Goal: Information Seeking & Learning: Check status

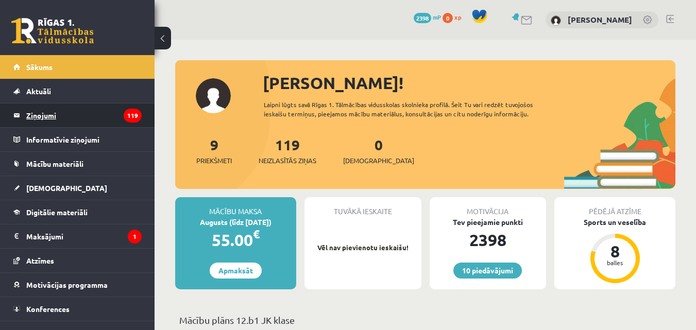
click at [43, 116] on legend "Ziņojumi 119" at bounding box center [83, 116] width 115 height 24
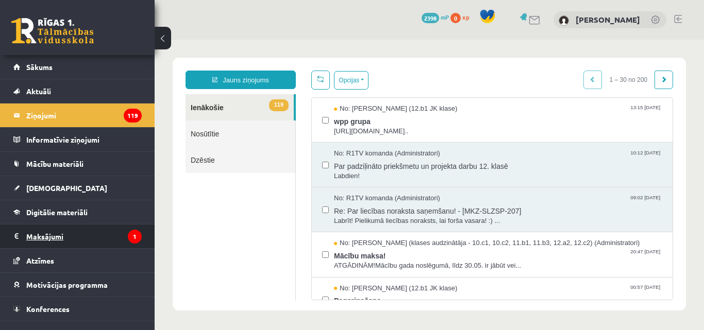
click at [34, 236] on legend "Maksājumi 1" at bounding box center [83, 237] width 115 height 24
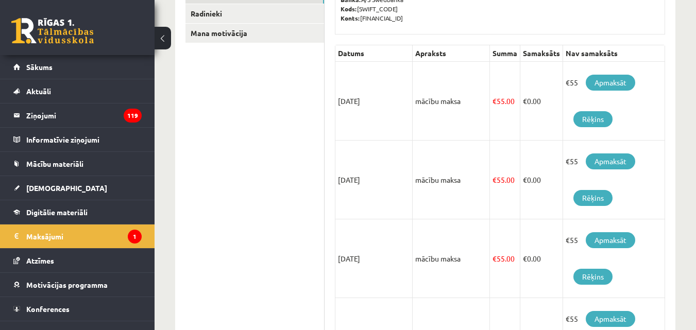
scroll to position [122, 0]
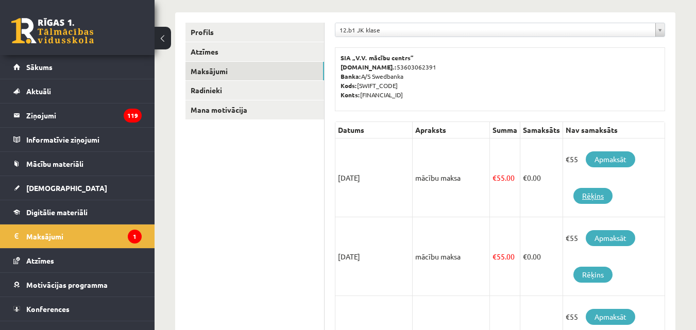
click at [587, 200] on link "Rēķins" at bounding box center [593, 196] width 39 height 16
click at [601, 164] on link "Apmaksāt" at bounding box center [610, 160] width 49 height 16
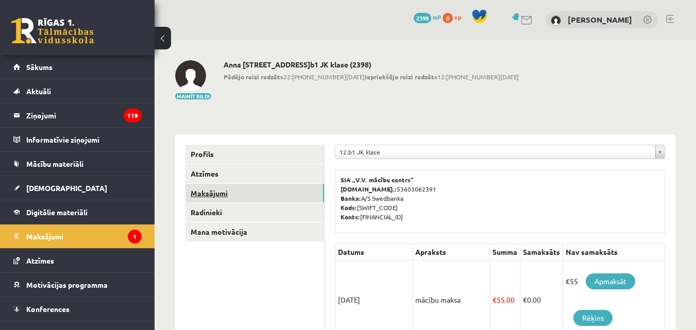
scroll to position [122, 0]
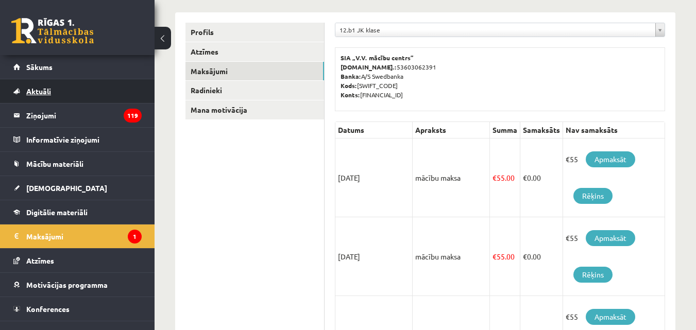
click at [38, 90] on span "Aktuāli" at bounding box center [38, 91] width 25 height 9
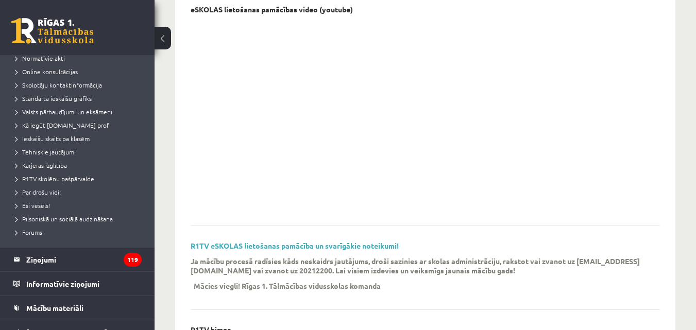
scroll to position [206, 0]
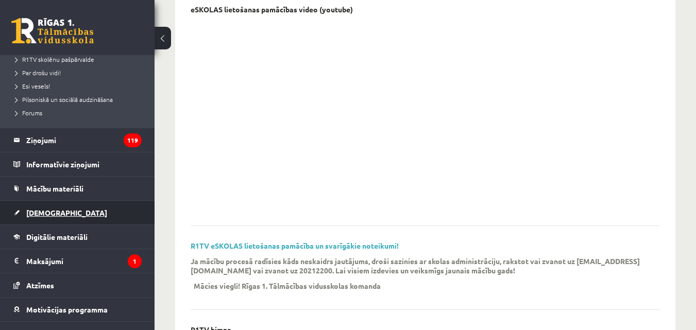
click at [42, 208] on link "[DEMOGRAPHIC_DATA]" at bounding box center [77, 213] width 128 height 24
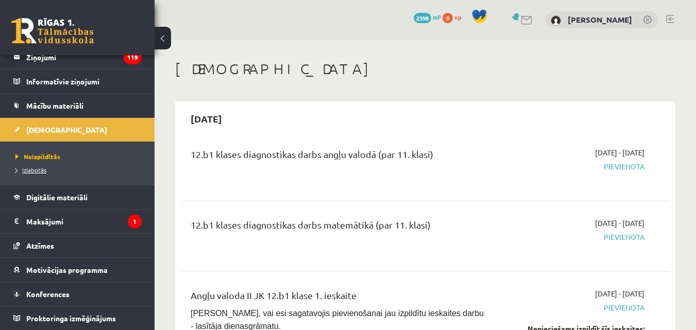
click at [28, 172] on span "Izlabotās" at bounding box center [30, 170] width 31 height 8
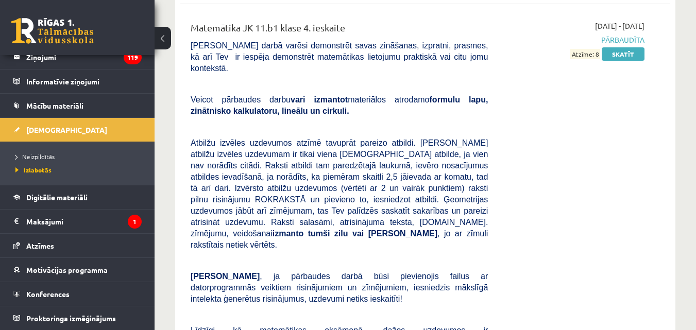
scroll to position [3317, 0]
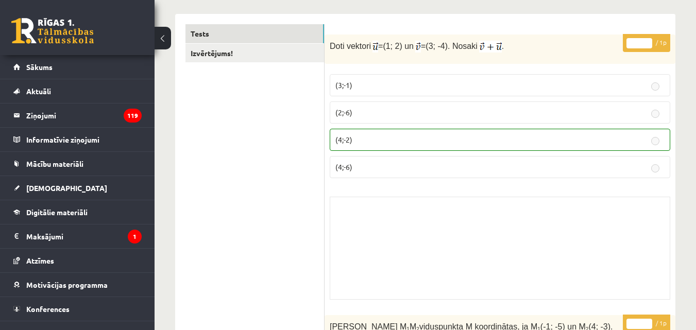
scroll to position [155, 0]
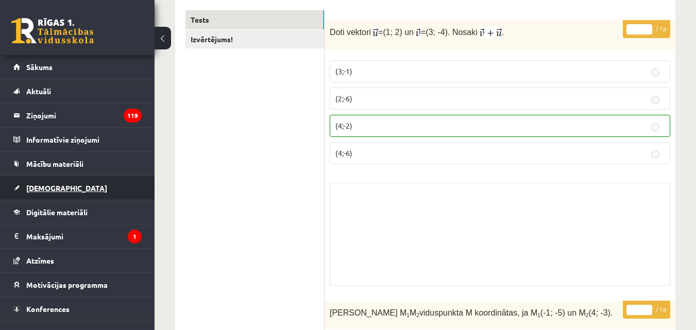
click at [48, 187] on span "[DEMOGRAPHIC_DATA]" at bounding box center [66, 187] width 81 height 9
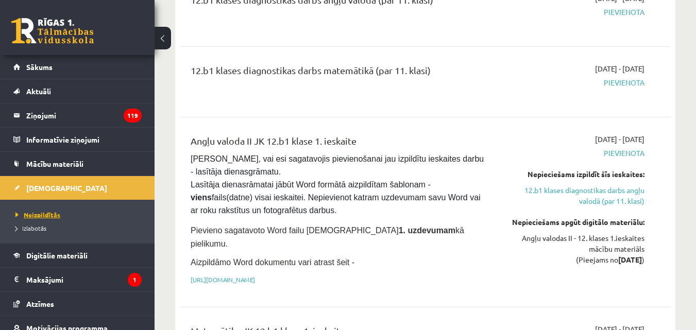
click at [40, 217] on span "Neizpildītās" at bounding box center [37, 215] width 45 height 8
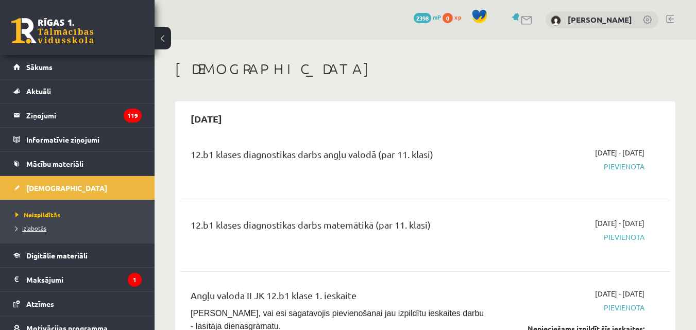
click at [36, 227] on span "Izlabotās" at bounding box center [30, 228] width 31 height 8
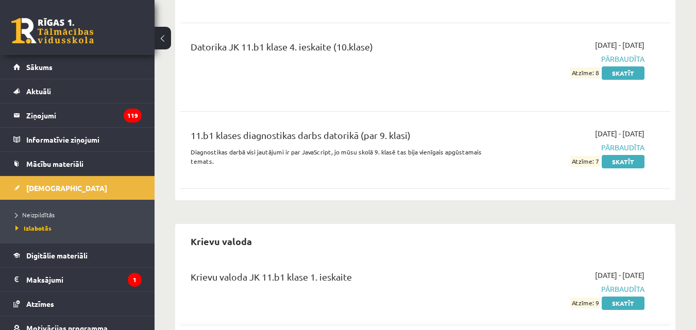
scroll to position [928, 0]
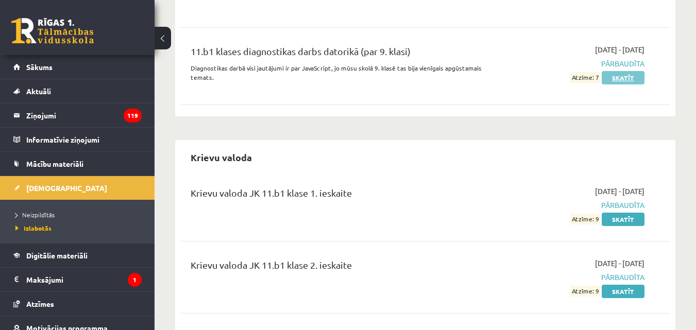
click at [624, 74] on link "Skatīt" at bounding box center [623, 77] width 43 height 13
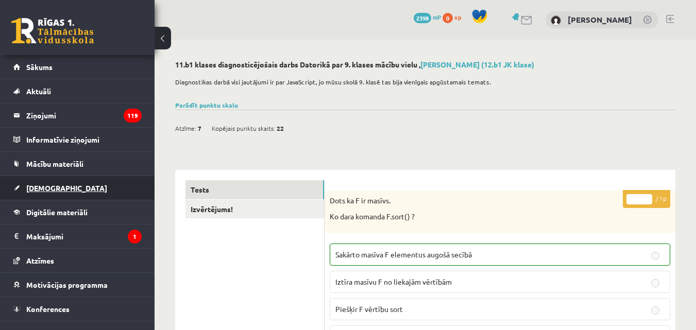
click at [49, 190] on span "[DEMOGRAPHIC_DATA]" at bounding box center [66, 187] width 81 height 9
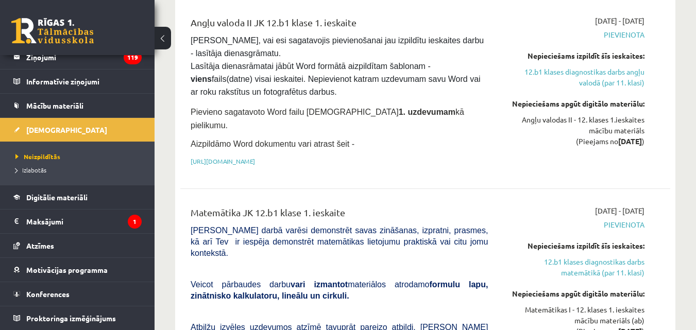
scroll to position [258, 0]
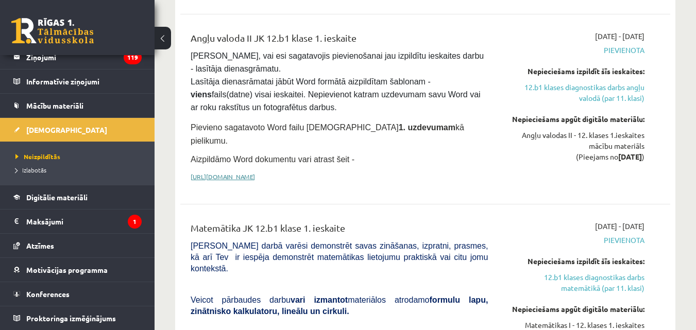
click at [255, 173] on link "[URL][DOMAIN_NAME]" at bounding box center [223, 177] width 64 height 8
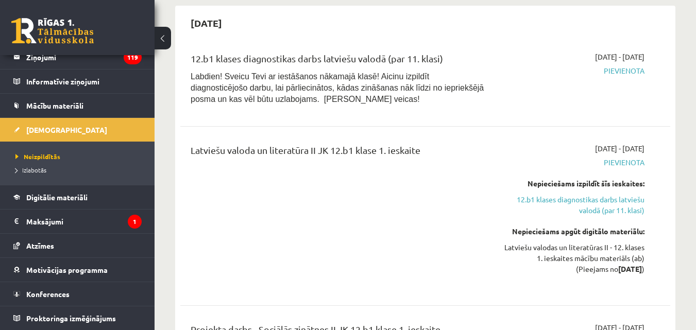
scroll to position [1598, 0]
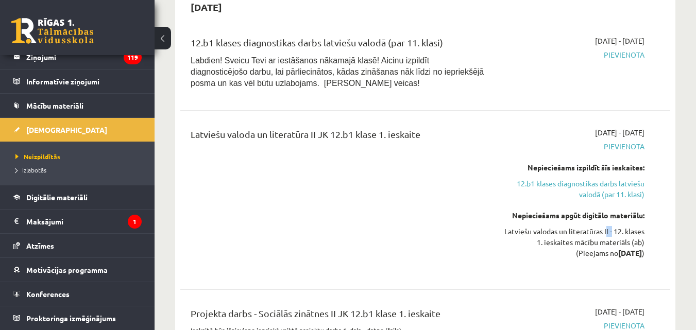
drag, startPoint x: 626, startPoint y: 174, endPoint x: 632, endPoint y: 174, distance: 6.2
click at [632, 226] on div "Latviešu valodas un literatūras II - 12. klases 1. ieskaites mācību materiāls (…" at bounding box center [573, 242] width 141 height 32
click at [628, 226] on div "Latviešu valodas un literatūras II - 12. klases 1. ieskaites mācību materiāls (…" at bounding box center [573, 242] width 141 height 32
click at [641, 226] on div "Latviešu valodas un literatūras II - 12. klases 1. ieskaites mācību materiāls (…" at bounding box center [573, 242] width 141 height 32
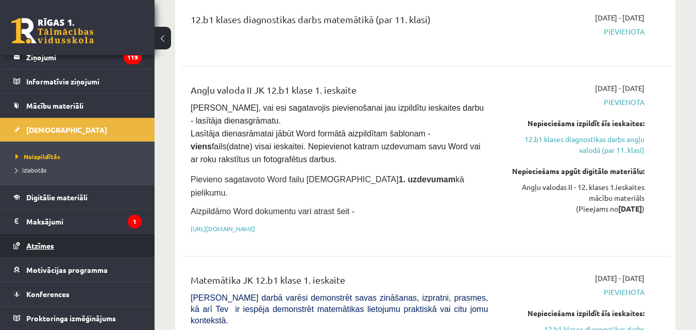
scroll to position [206, 0]
click at [34, 249] on span "Atzīmes" at bounding box center [40, 245] width 28 height 9
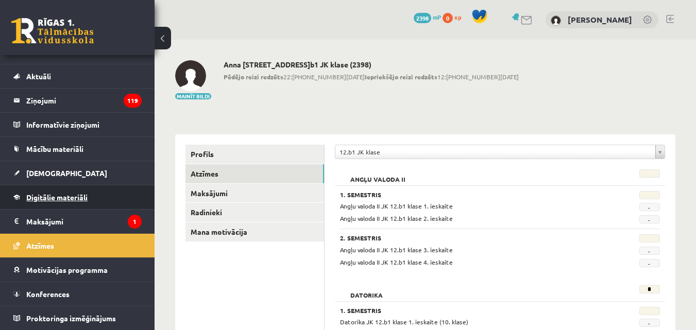
click at [54, 202] on link "Digitālie materiāli" at bounding box center [77, 198] width 128 height 24
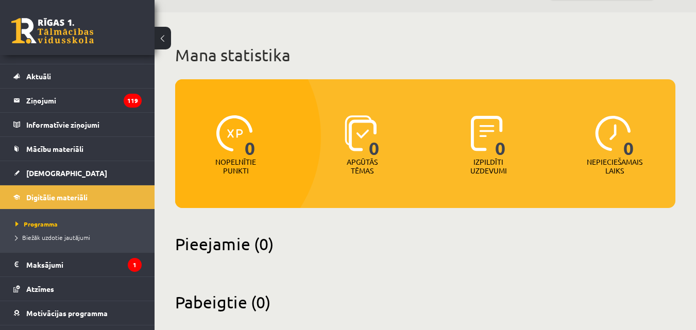
scroll to position [42, 0]
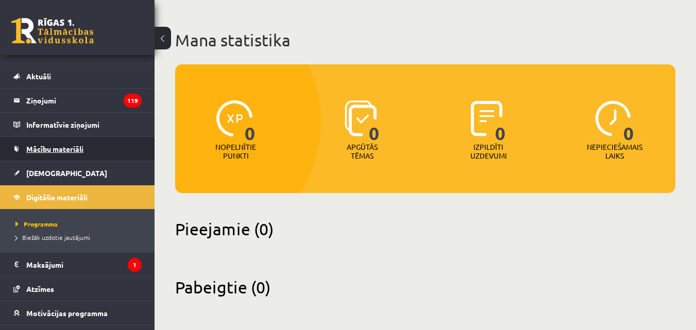
click at [71, 153] on span "Mācību materiāli" at bounding box center [54, 148] width 57 height 9
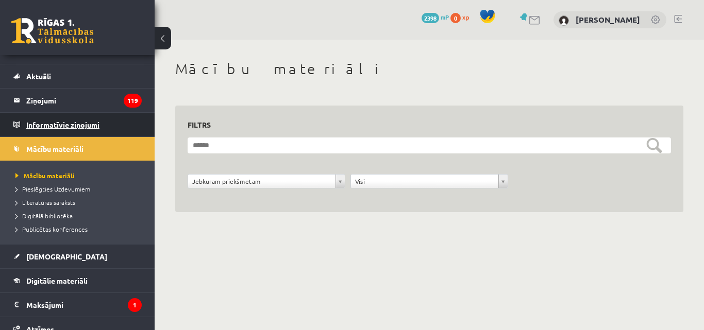
click at [77, 126] on legend "Informatīvie ziņojumi 0" at bounding box center [83, 125] width 115 height 24
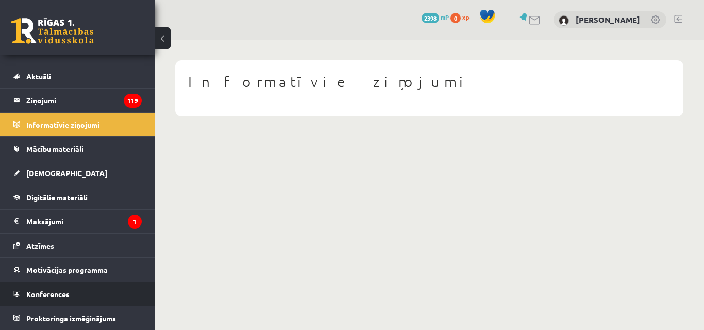
click at [45, 294] on span "Konferences" at bounding box center [47, 294] width 43 height 9
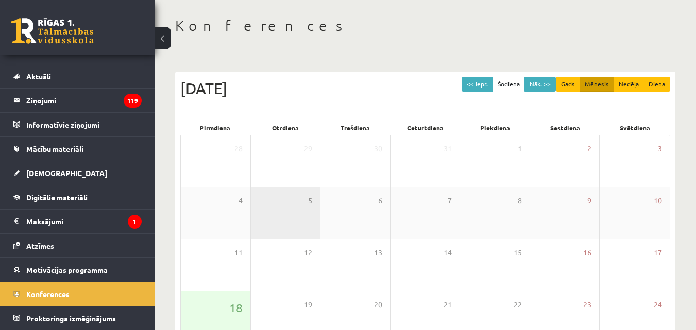
scroll to position [59, 0]
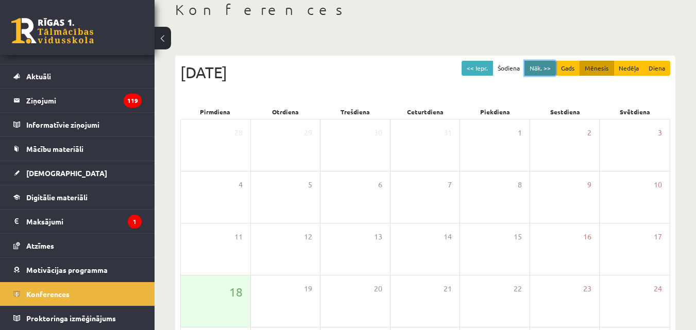
click at [537, 73] on button "Nāk. >>" at bounding box center [540, 68] width 31 height 15
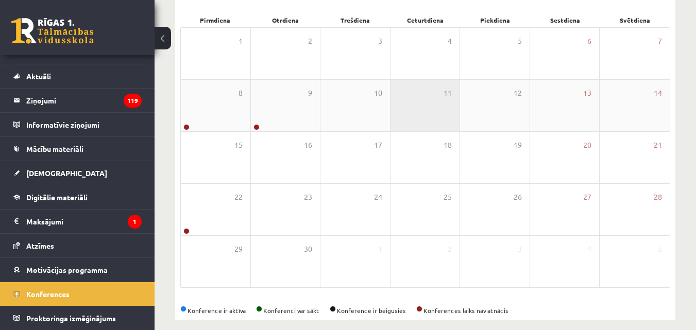
scroll to position [162, 0]
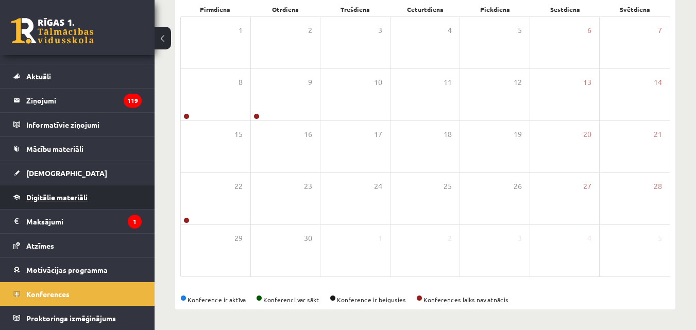
click at [51, 199] on span "Digitālie materiāli" at bounding box center [56, 197] width 61 height 9
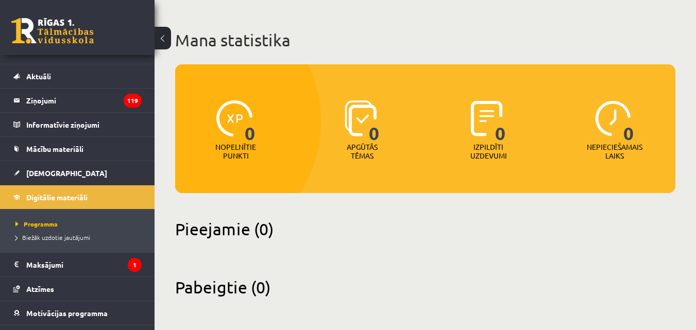
scroll to position [42, 0]
click at [54, 176] on span "[DEMOGRAPHIC_DATA]" at bounding box center [66, 173] width 81 height 9
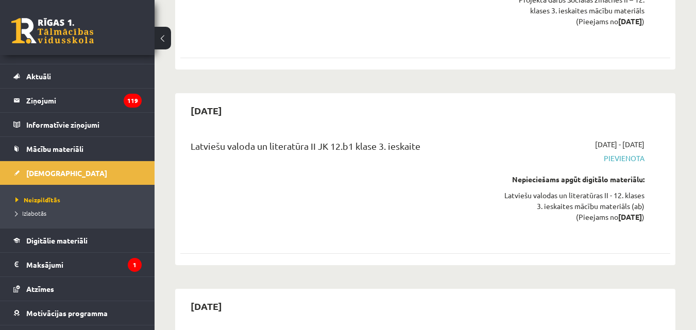
scroll to position [4793, 0]
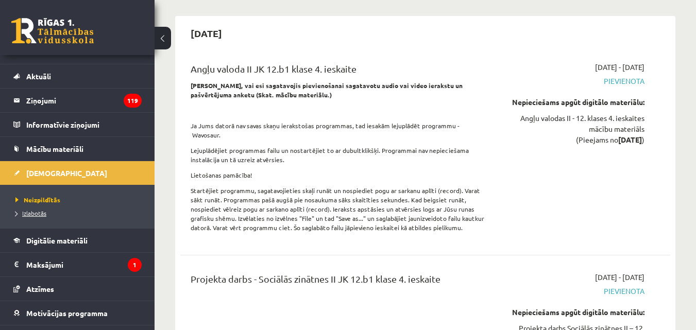
click at [24, 214] on span "Izlabotās" at bounding box center [30, 213] width 31 height 8
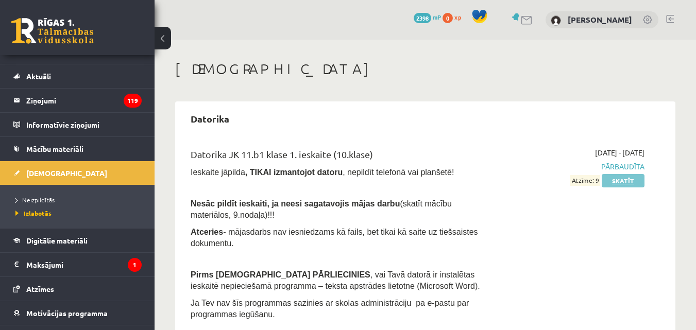
click at [625, 182] on link "Skatīt" at bounding box center [623, 180] width 43 height 13
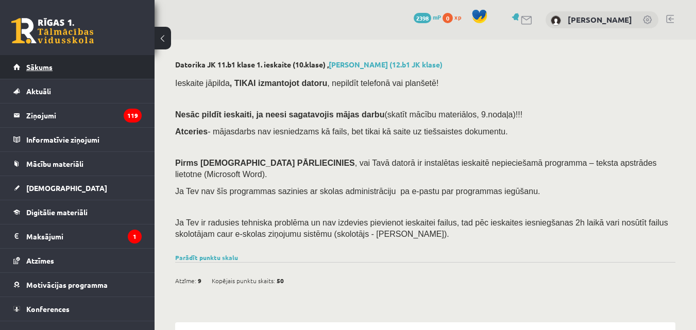
click at [49, 67] on span "Sākums" at bounding box center [39, 66] width 26 height 9
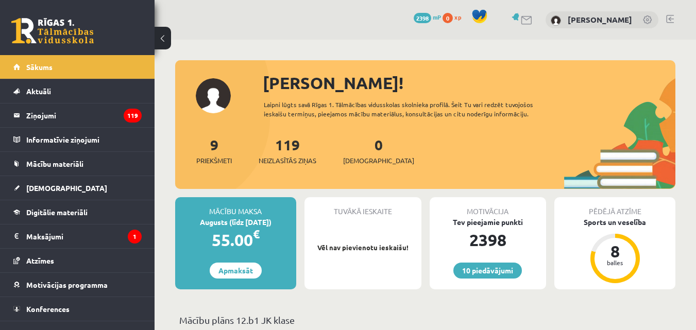
click at [671, 19] on link at bounding box center [670, 19] width 8 height 8
